Goal: Transaction & Acquisition: Download file/media

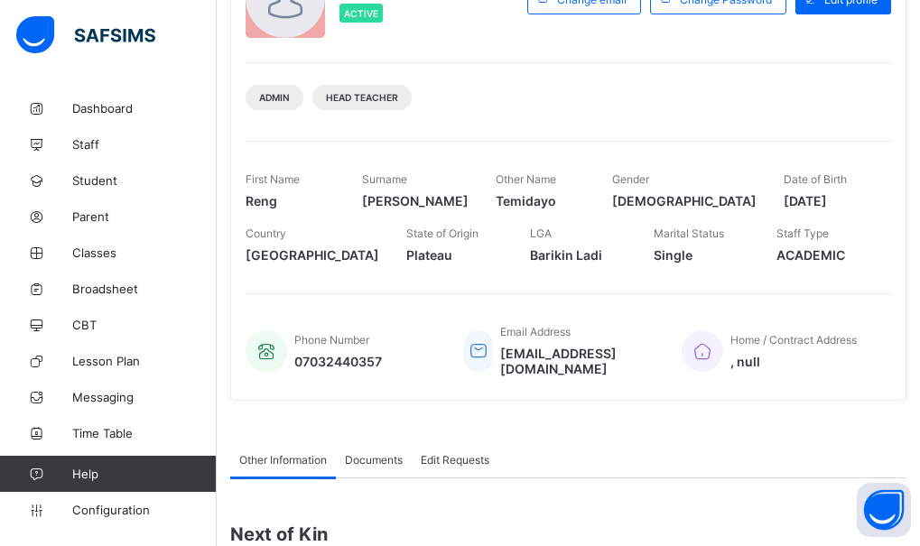
scroll to position [90, 0]
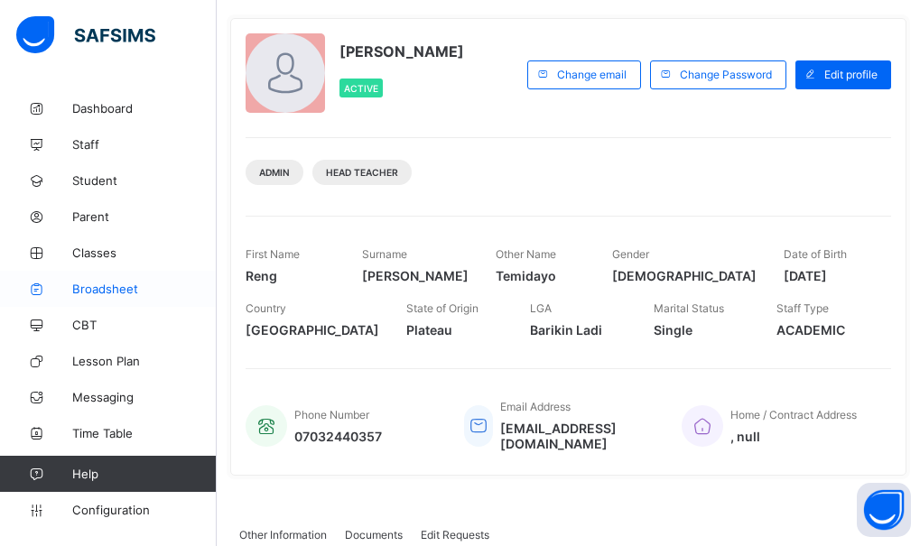
click at [98, 286] on span "Broadsheet" at bounding box center [144, 289] width 144 height 14
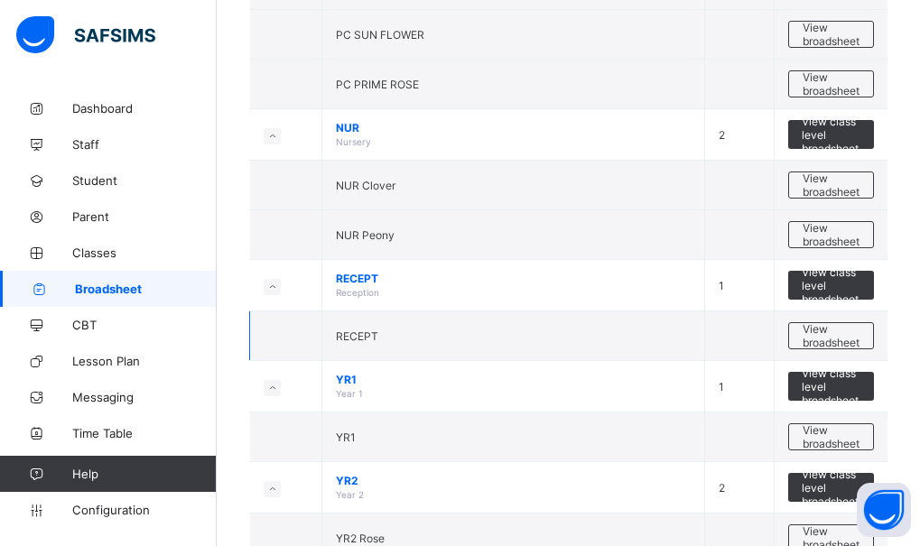
scroll to position [271, 0]
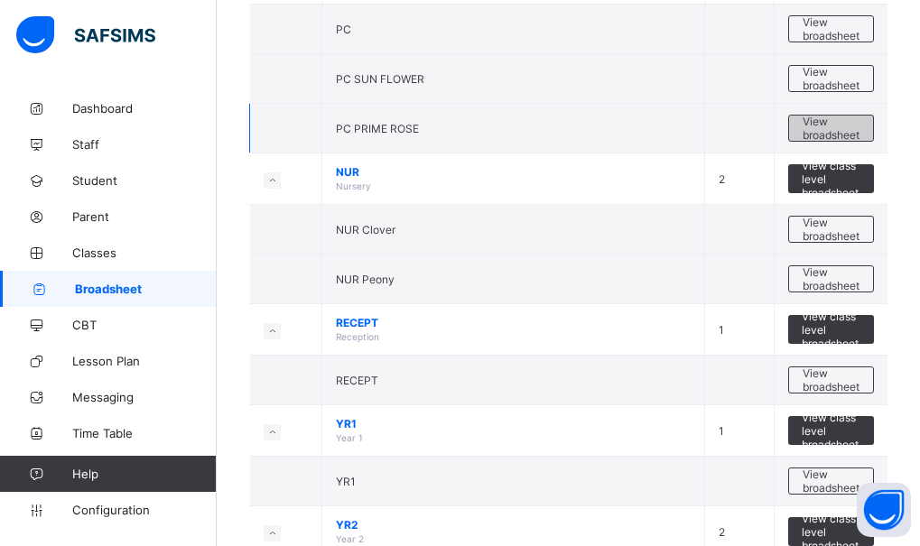
click at [859, 138] on span "View broadsheet" at bounding box center [831, 128] width 57 height 27
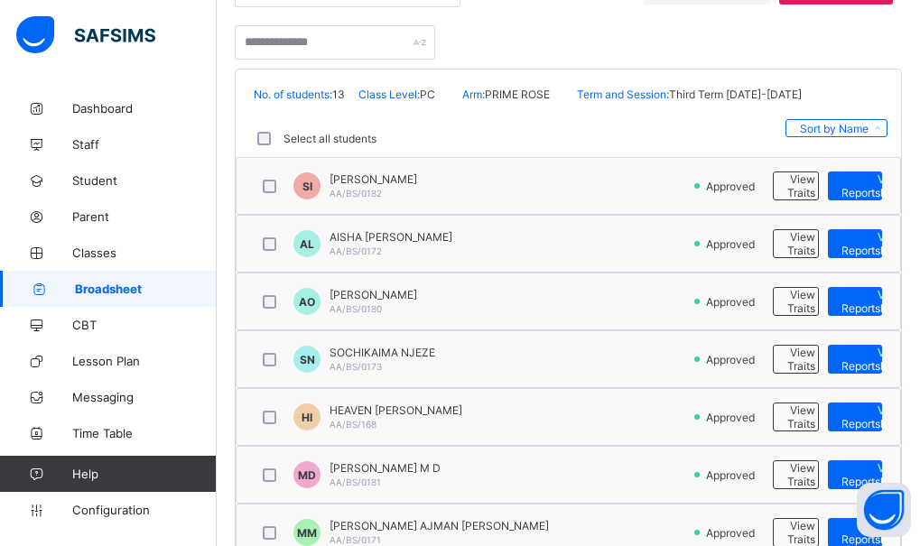
scroll to position [361, 0]
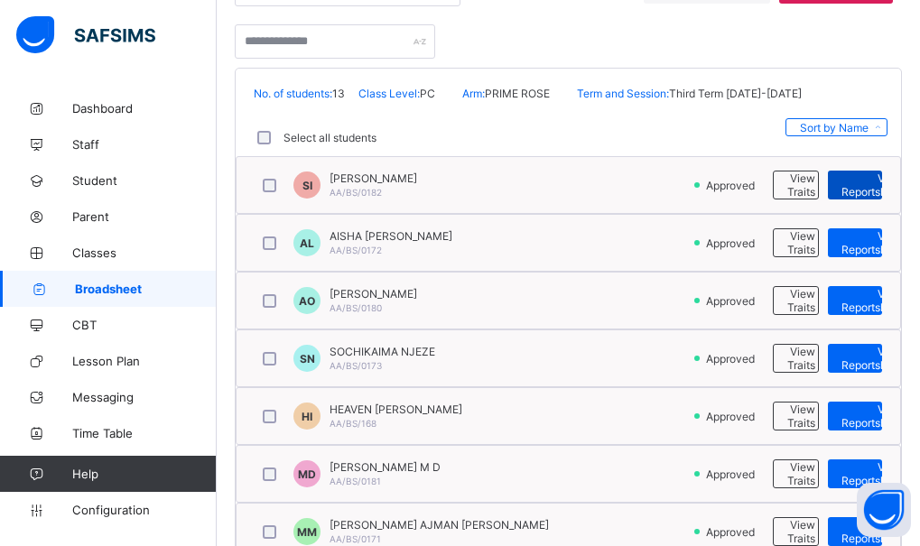
click at [873, 190] on span "View Reportsheet" at bounding box center [872, 185] width 61 height 27
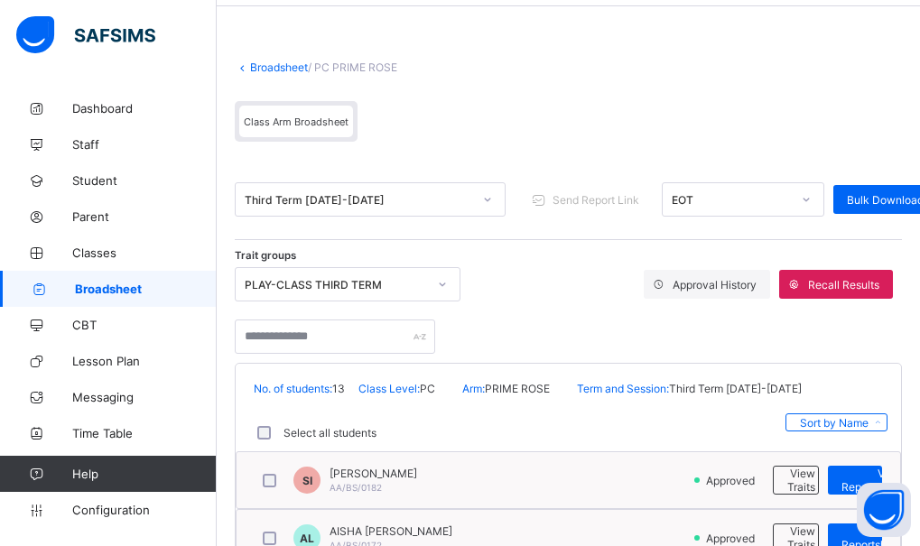
scroll to position [0, 0]
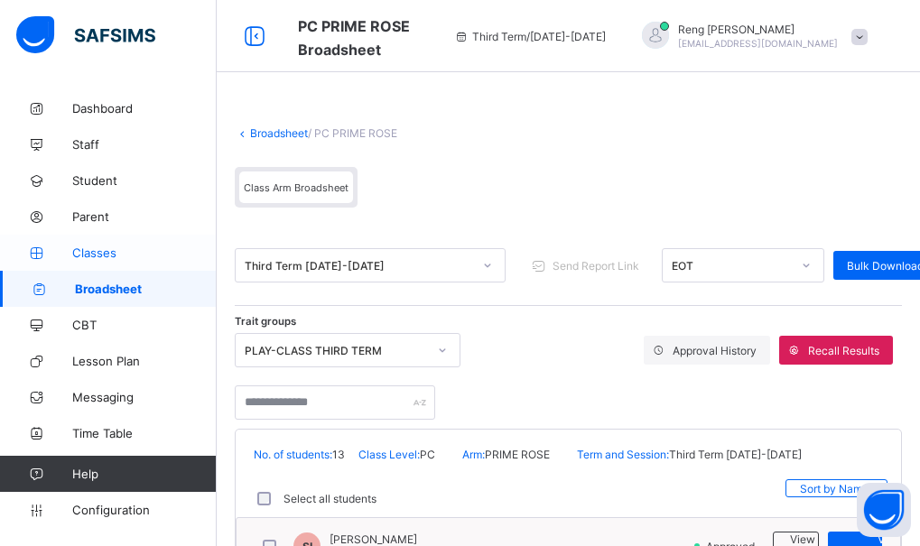
click at [93, 243] on link "Classes" at bounding box center [108, 253] width 217 height 36
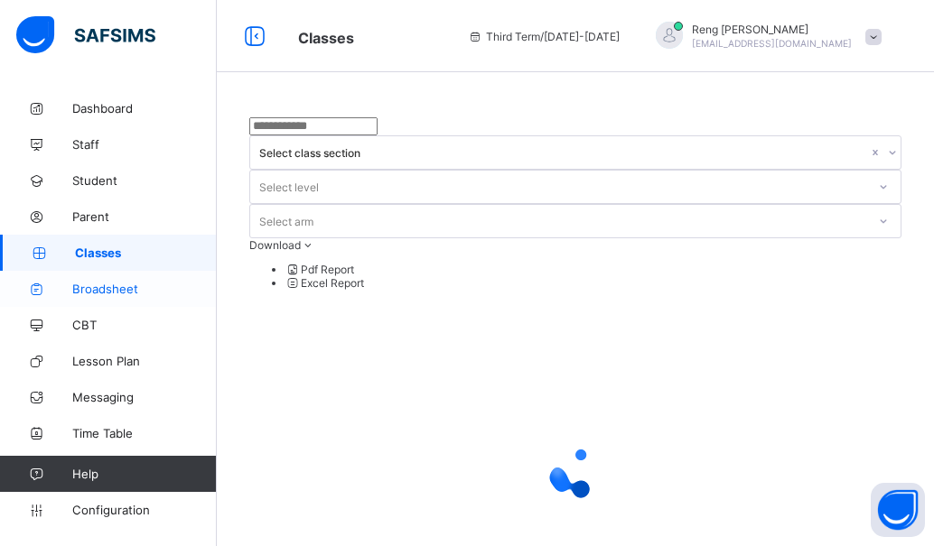
click at [100, 293] on span "Broadsheet" at bounding box center [144, 289] width 144 height 14
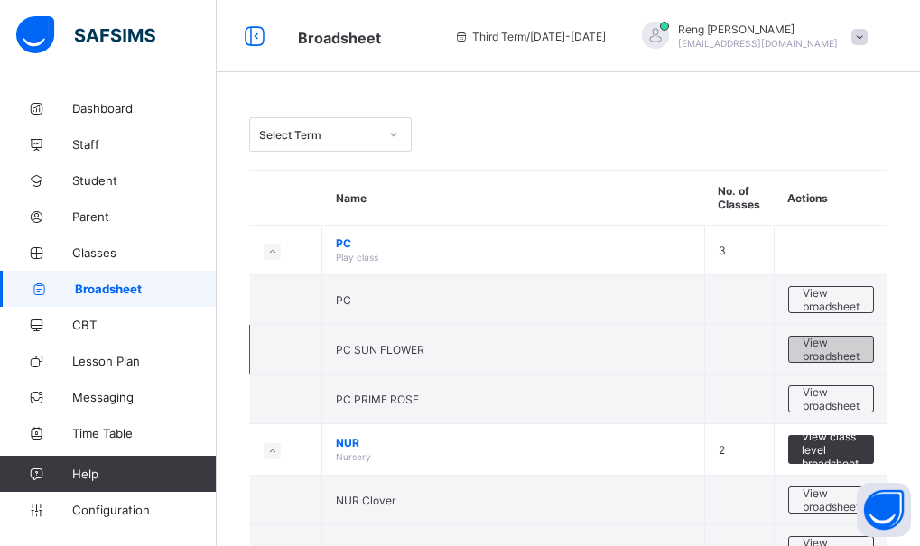
click at [825, 349] on span "View broadsheet" at bounding box center [831, 349] width 57 height 27
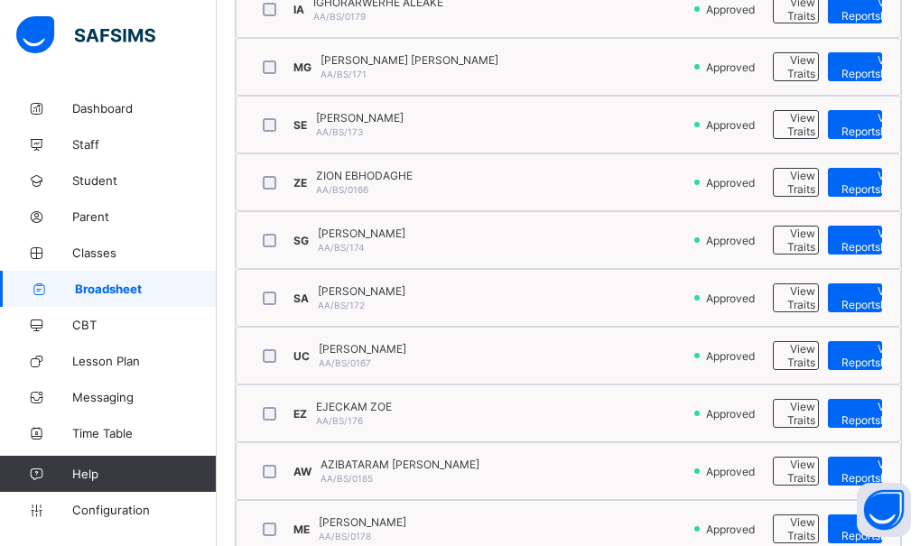
scroll to position [632, 0]
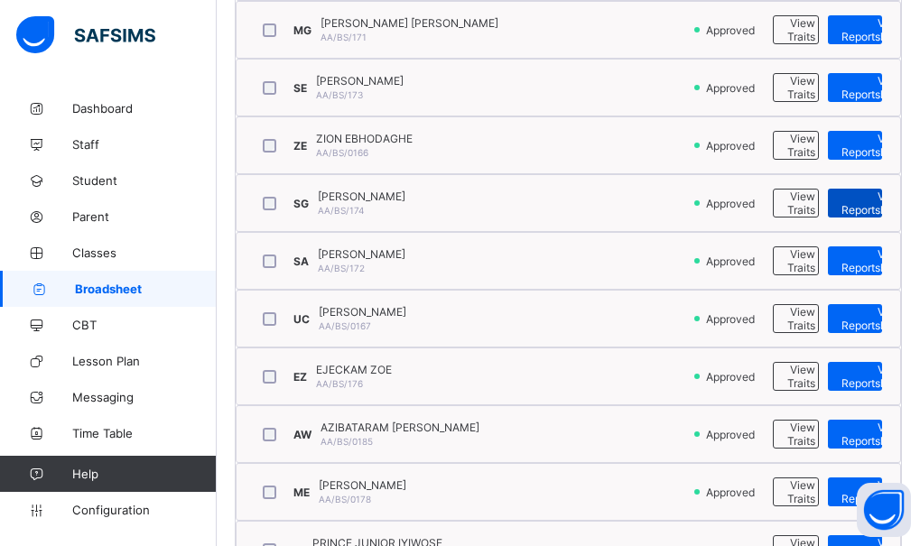
click at [878, 207] on span "View Reportsheet" at bounding box center [872, 203] width 61 height 27
click at [862, 262] on span "View Reportsheet" at bounding box center [872, 260] width 61 height 27
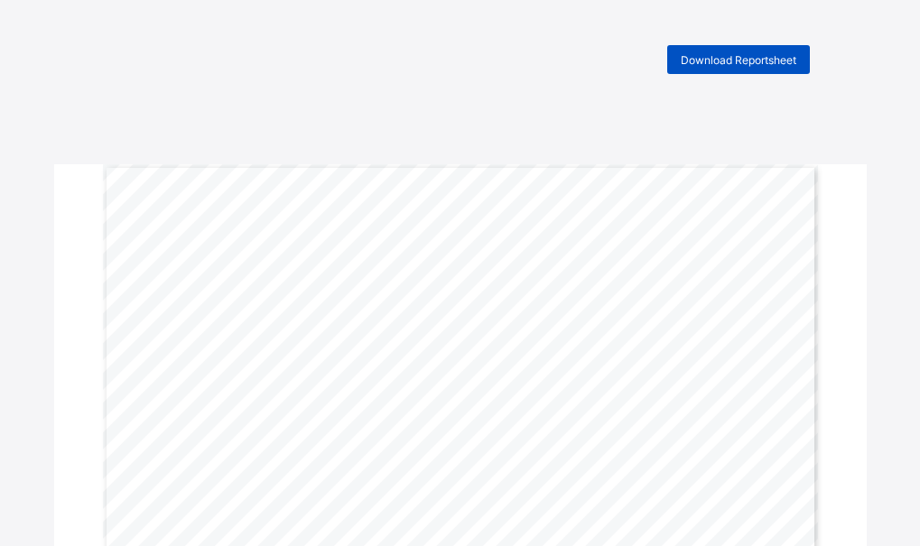
click at [745, 64] on span "Download Reportsheet" at bounding box center [739, 60] width 116 height 14
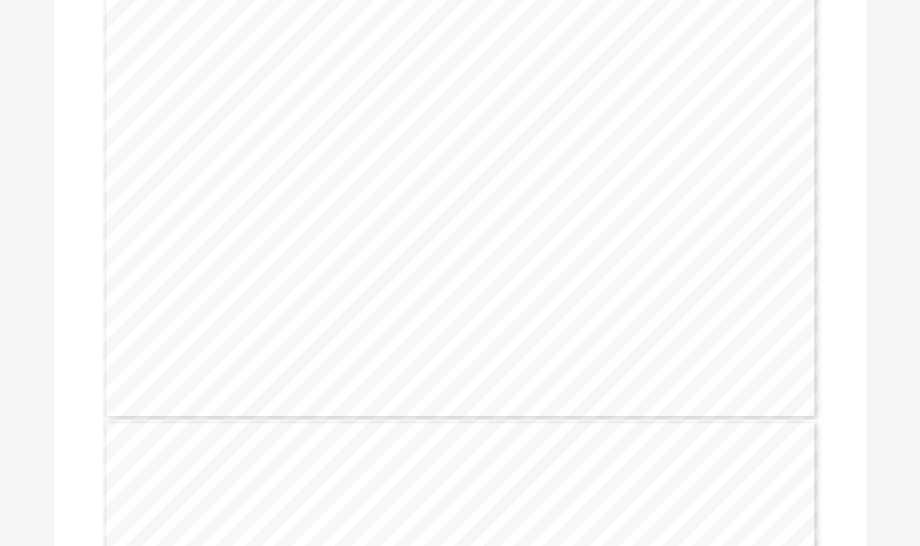
scroll to position [1951, 0]
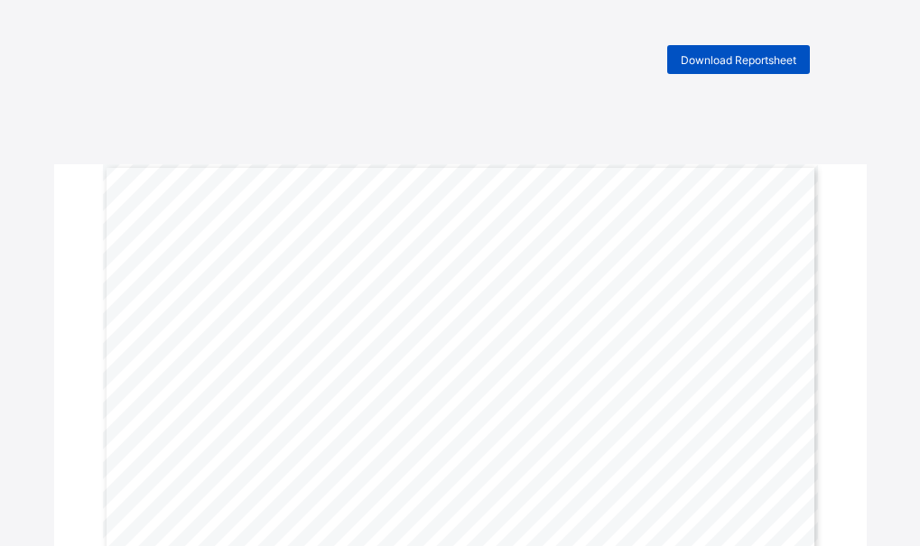
click at [750, 65] on span "Download Reportsheet" at bounding box center [739, 60] width 116 height 14
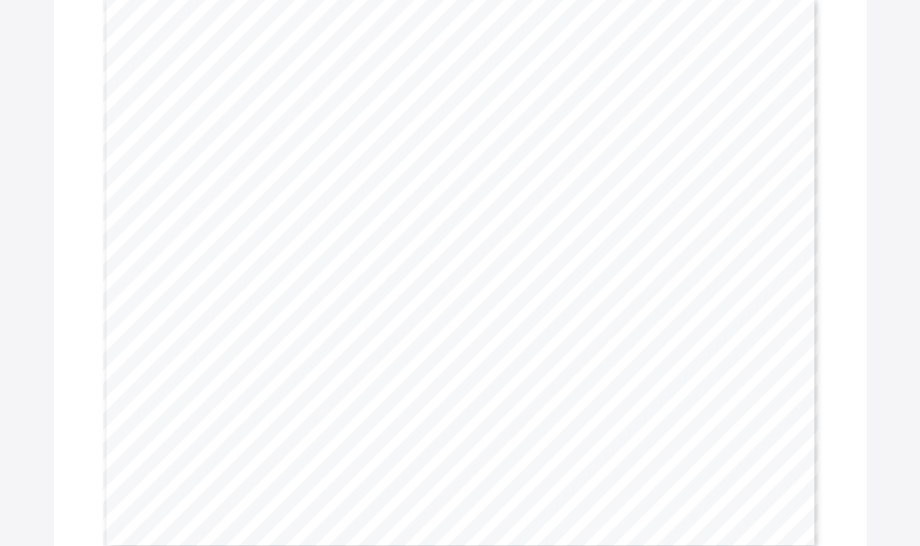
scroll to position [722, 0]
